Goal: Check status: Check status

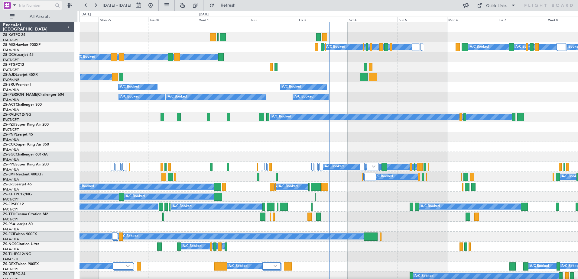
click at [16, 5] on span at bounding box center [14, 5] width 7 height 8
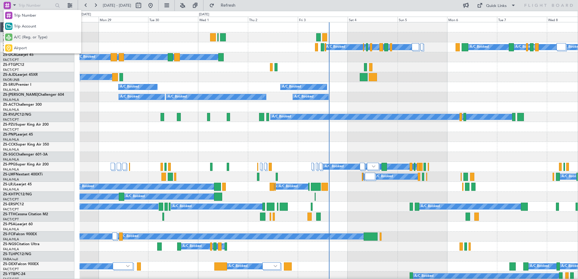
click at [20, 42] on div "A/C (Reg. or Type)" at bounding box center [43, 37] width 78 height 11
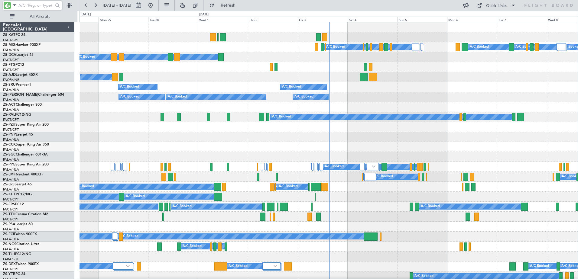
click at [21, 5] on input "text" at bounding box center [35, 5] width 35 height 9
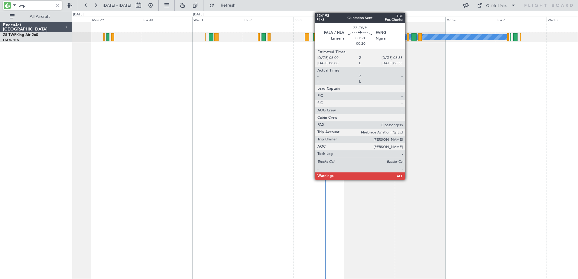
click at [408, 36] on div at bounding box center [408, 37] width 2 height 8
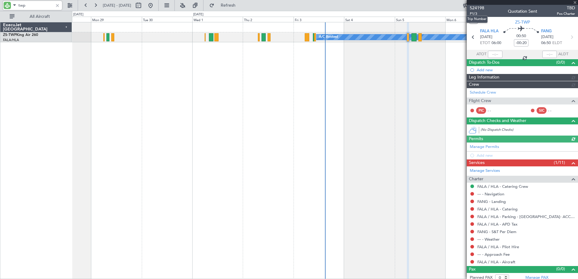
type input "twp"
click at [476, 9] on span "524198" at bounding box center [477, 8] width 15 height 6
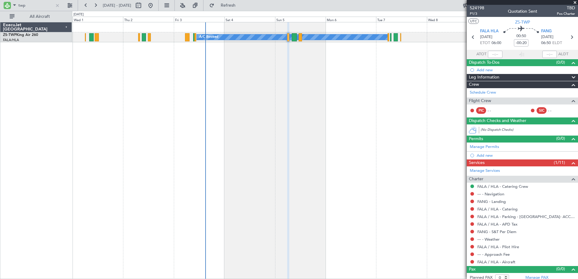
click at [316, 91] on div "A/C Booked A/C Booked A/C Booked A/C Booked" at bounding box center [325, 150] width 506 height 257
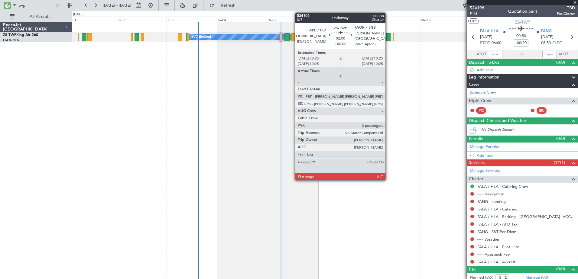
click at [388, 37] on div at bounding box center [388, 37] width 4 height 8
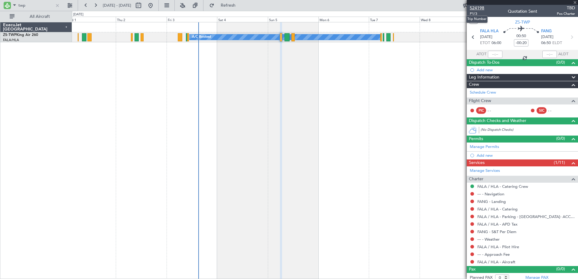
type input "2"
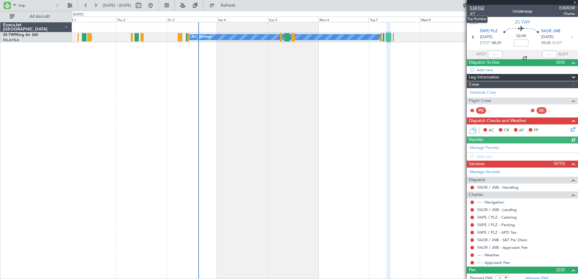
click at [477, 6] on span "534102" at bounding box center [477, 8] width 15 height 6
